Goal: Use online tool/utility: Utilize a website feature to perform a specific function

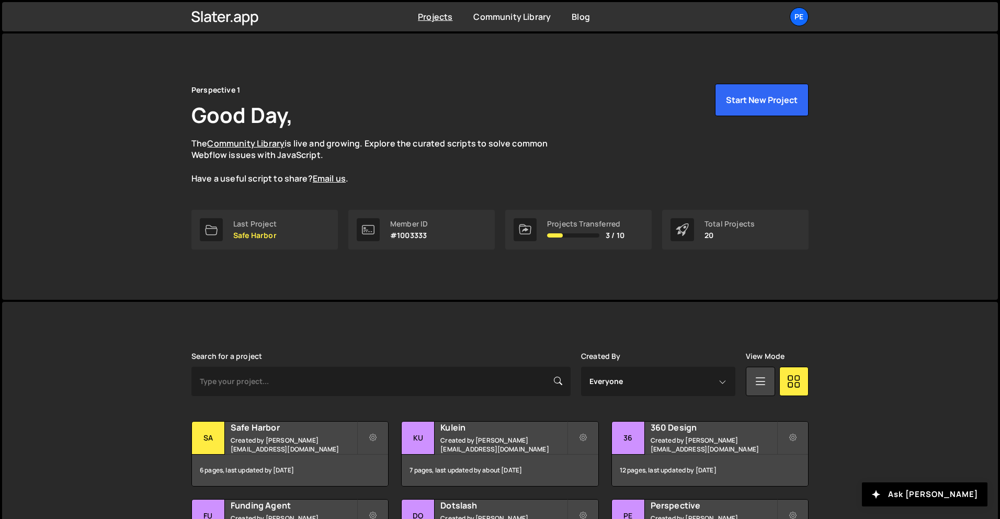
scroll to position [124, 0]
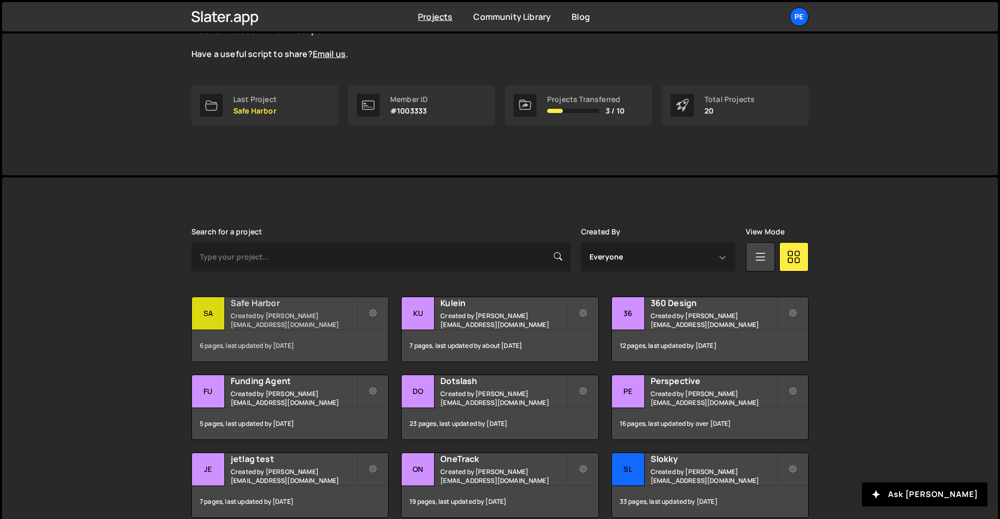
click at [315, 308] on h2 "Safe Harbor" at bounding box center [294, 303] width 126 height 12
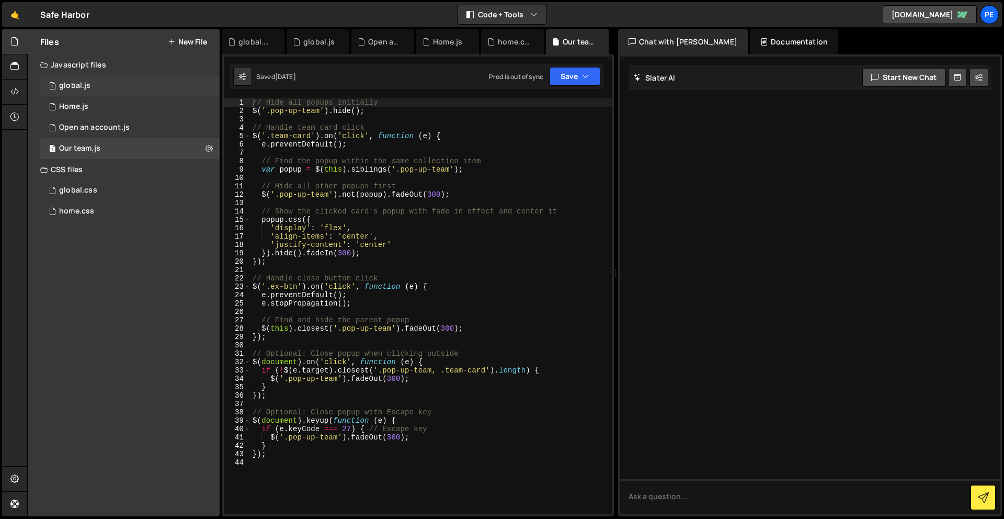
click at [78, 88] on div "global.js" at bounding box center [74, 85] width 31 height 9
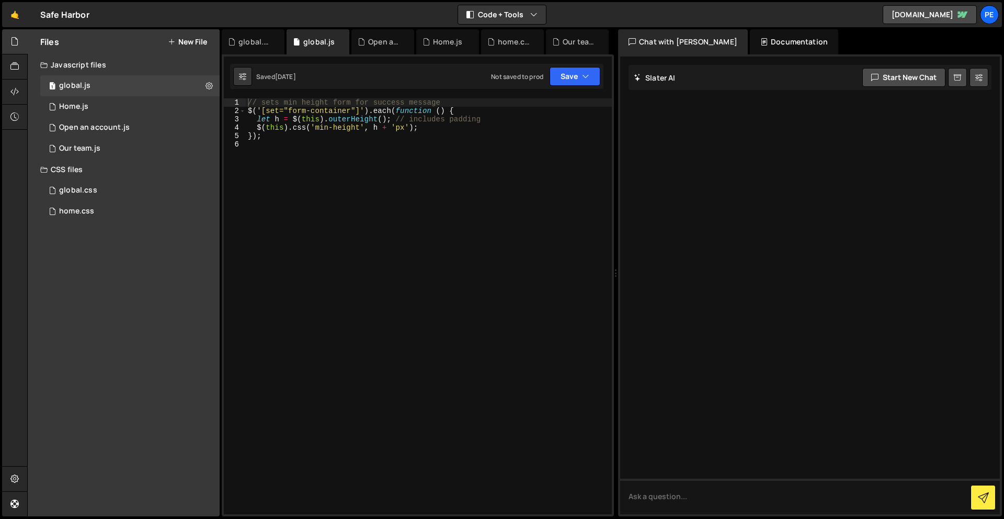
click at [388, 266] on div "// sets min height form for success message $ ( '[set="form-container"]' ) . ea…" at bounding box center [429, 314] width 366 height 432
paste textarea "});"
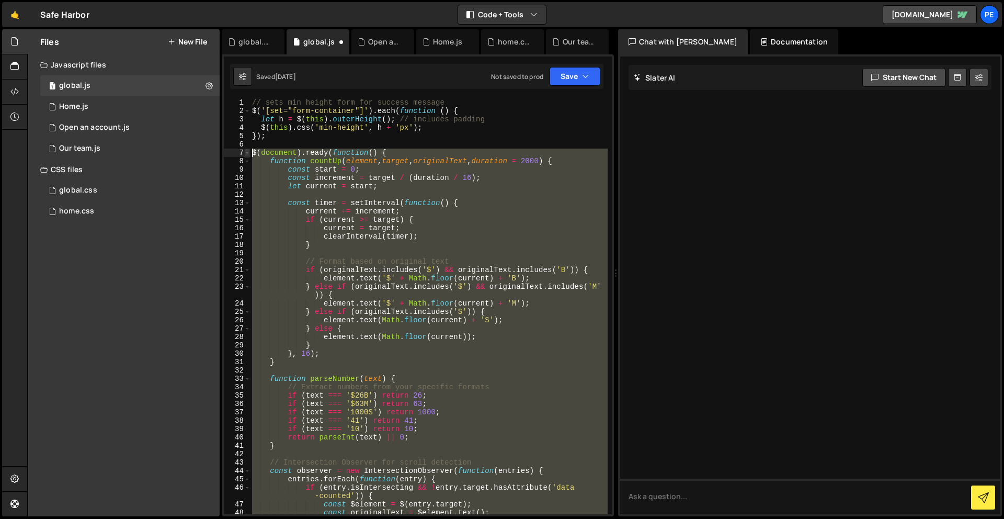
drag, startPoint x: 316, startPoint y: 371, endPoint x: 249, endPoint y: 153, distance: 228.1
click at [249, 153] on div "}); 1 2 3 4 5 6 7 8 9 10 11 12 13 14 15 16 17 18 19 20 21 22 23 24 25 26 27 28 …" at bounding box center [418, 306] width 388 height 416
paste textarea "});"
type textarea "});"
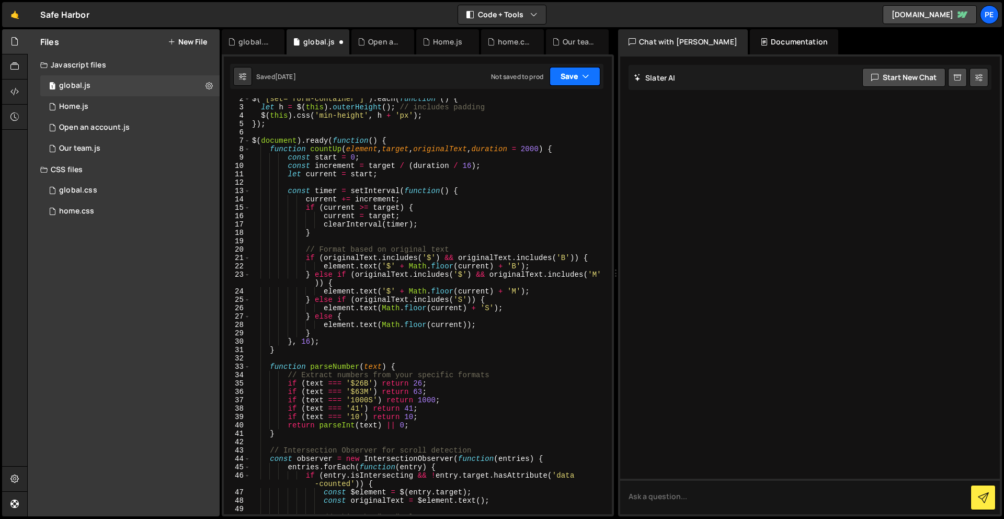
click at [562, 76] on button "Save" at bounding box center [575, 76] width 51 height 19
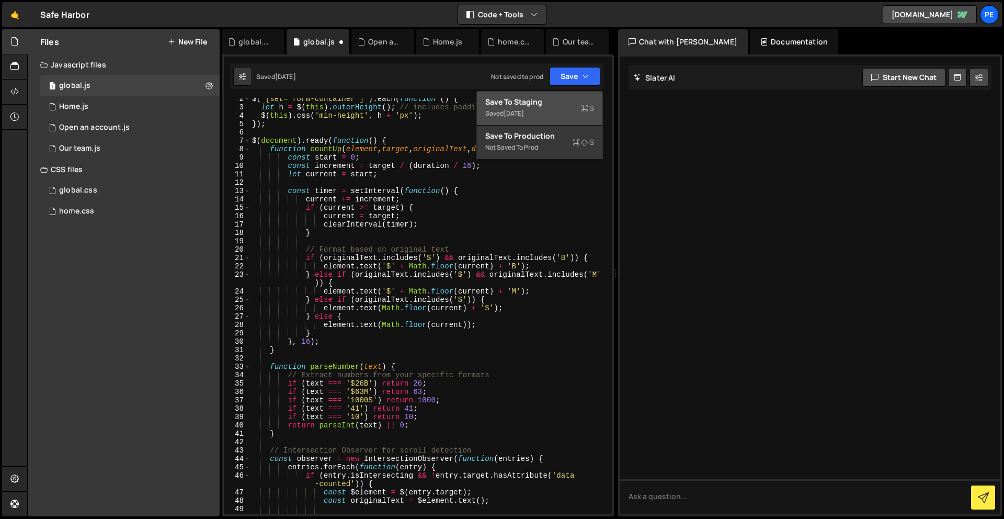
click at [565, 123] on button "Save to Staging S Saved 1 day ago" at bounding box center [539, 108] width 125 height 34
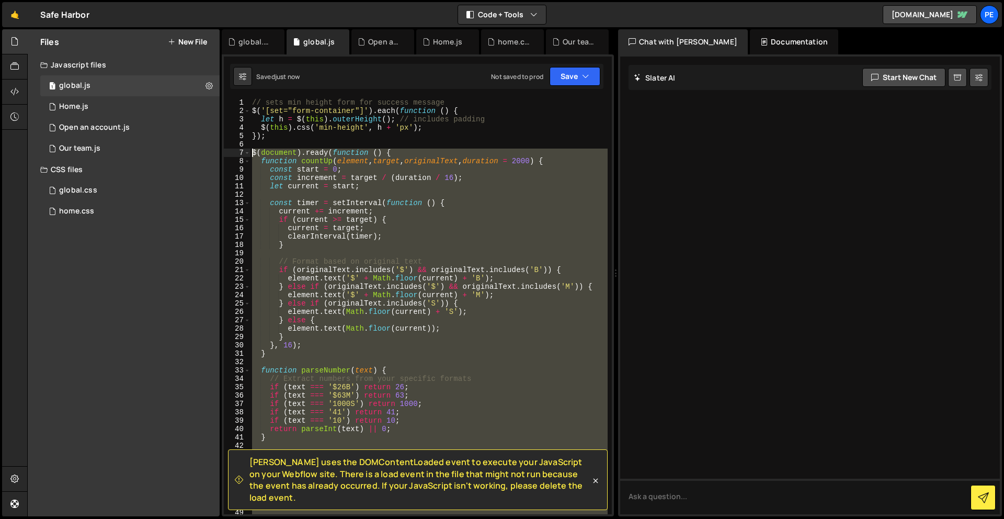
drag, startPoint x: 288, startPoint y: 361, endPoint x: 243, endPoint y: 151, distance: 214.9
click at [243, 151] on div "1 2 3 4 5 6 7 8 9 10 11 12 13 14 15 16 17 18 19 20 21 22 23 24 25 26 27 28 29 3…" at bounding box center [418, 306] width 388 height 416
paste textarea "});"
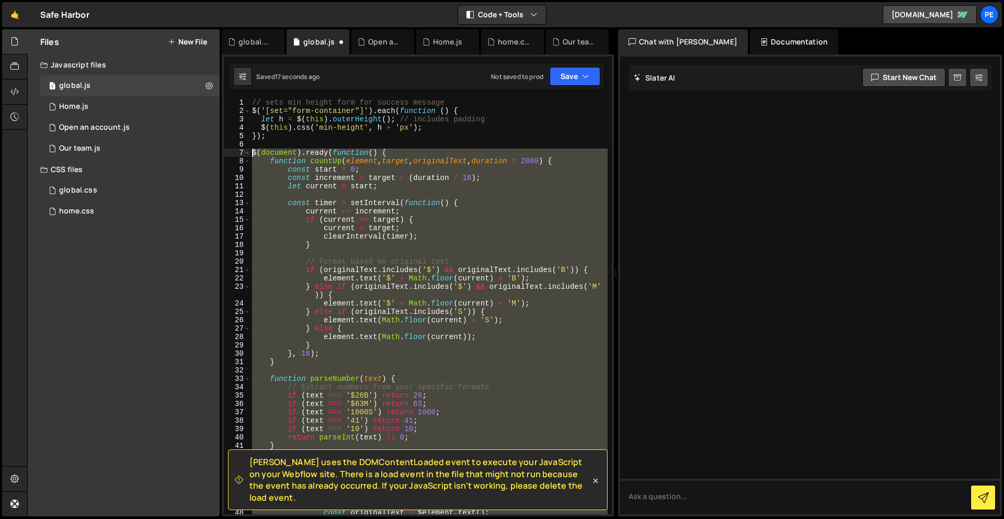
drag, startPoint x: 299, startPoint y: 341, endPoint x: 240, endPoint y: 154, distance: 196.8
click at [240, 154] on div "}); 1 2 3 4 5 6 7 8 9 10 11 12 13 14 15 16 17 18 19 20 21 22 23 24 25 26 27 28 …" at bounding box center [418, 306] width 388 height 416
paste textarea "});"
type textarea "});"
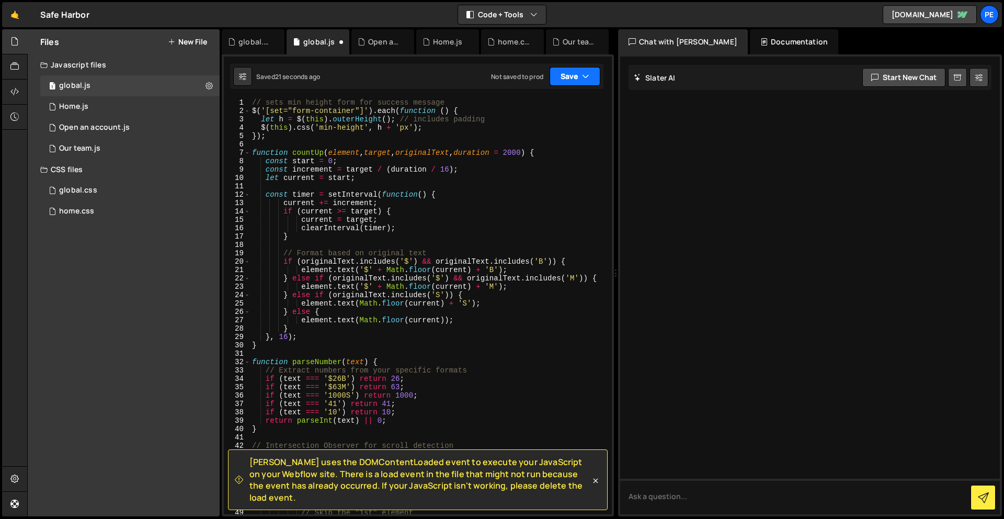
click at [562, 82] on button "Save" at bounding box center [575, 76] width 51 height 19
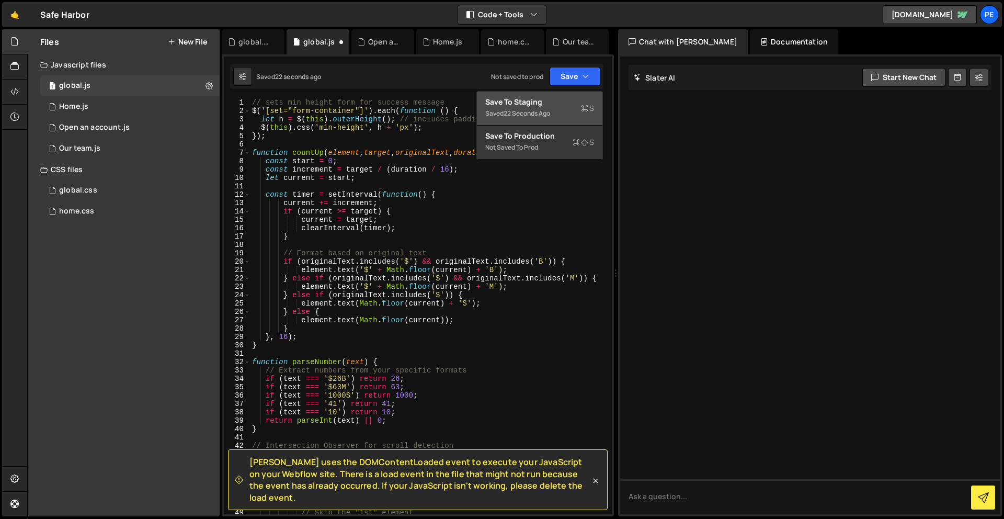
click at [563, 103] on div "Save to Staging S" at bounding box center [539, 102] width 109 height 10
